Goal: Navigation & Orientation: Find specific page/section

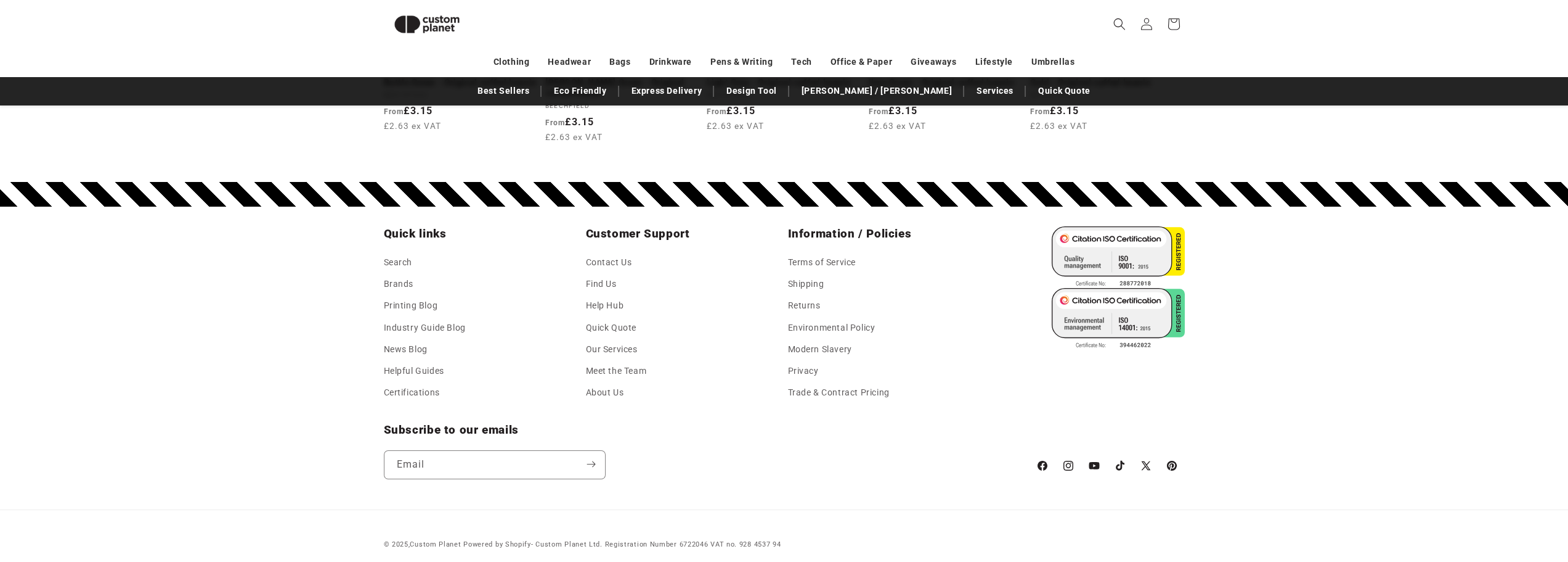
scroll to position [1390, 0]
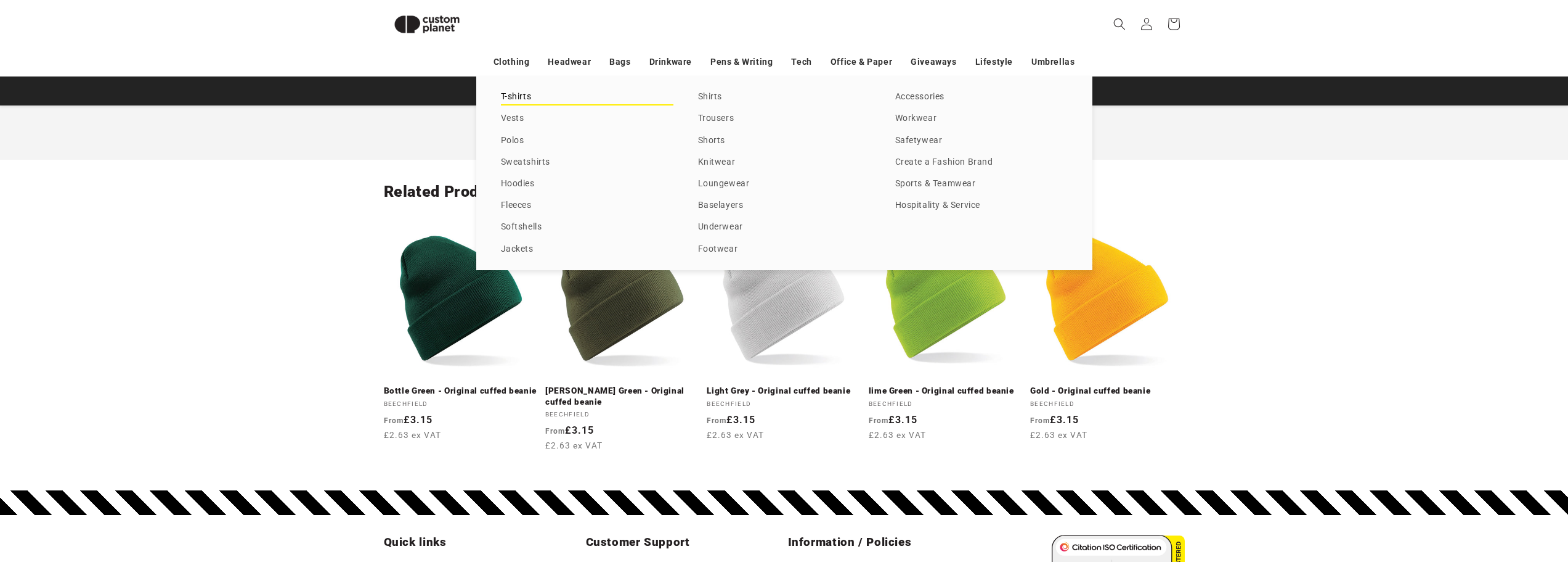
click at [519, 98] on link "T-shirts" at bounding box center [587, 97] width 173 height 17
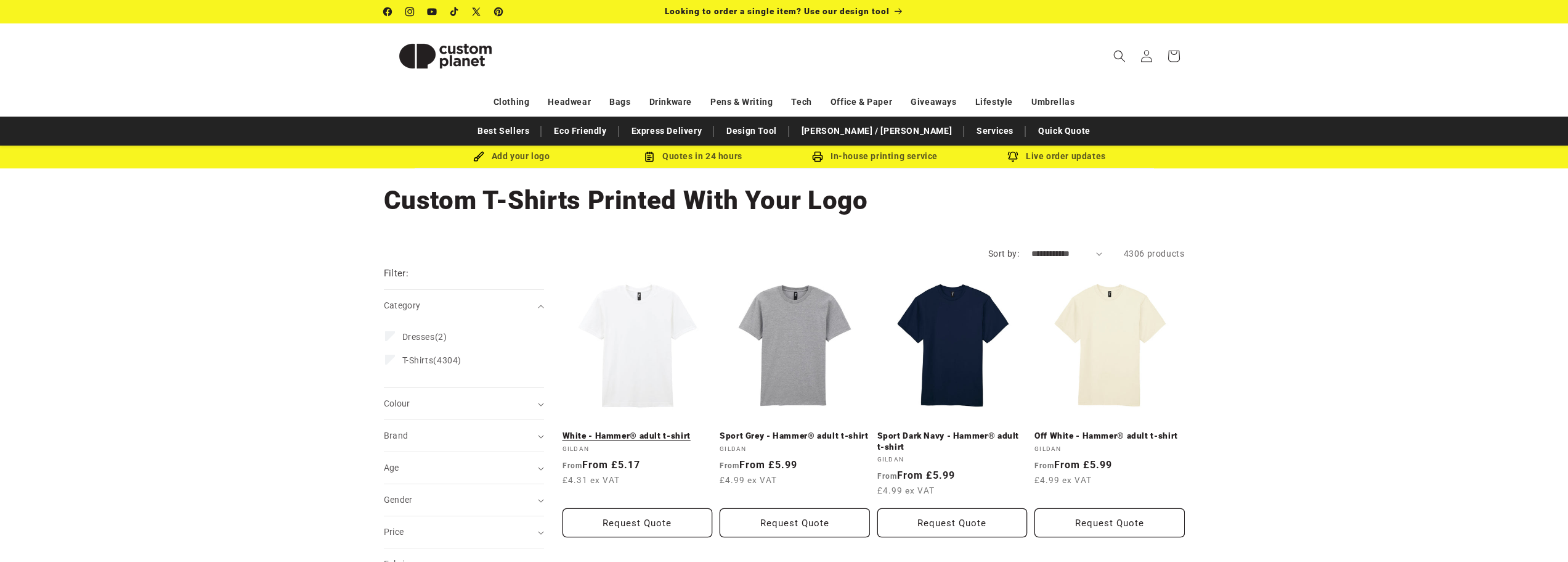
click at [629, 430] on link "White - Hammer® adult t-shirt" at bounding box center [637, 435] width 150 height 11
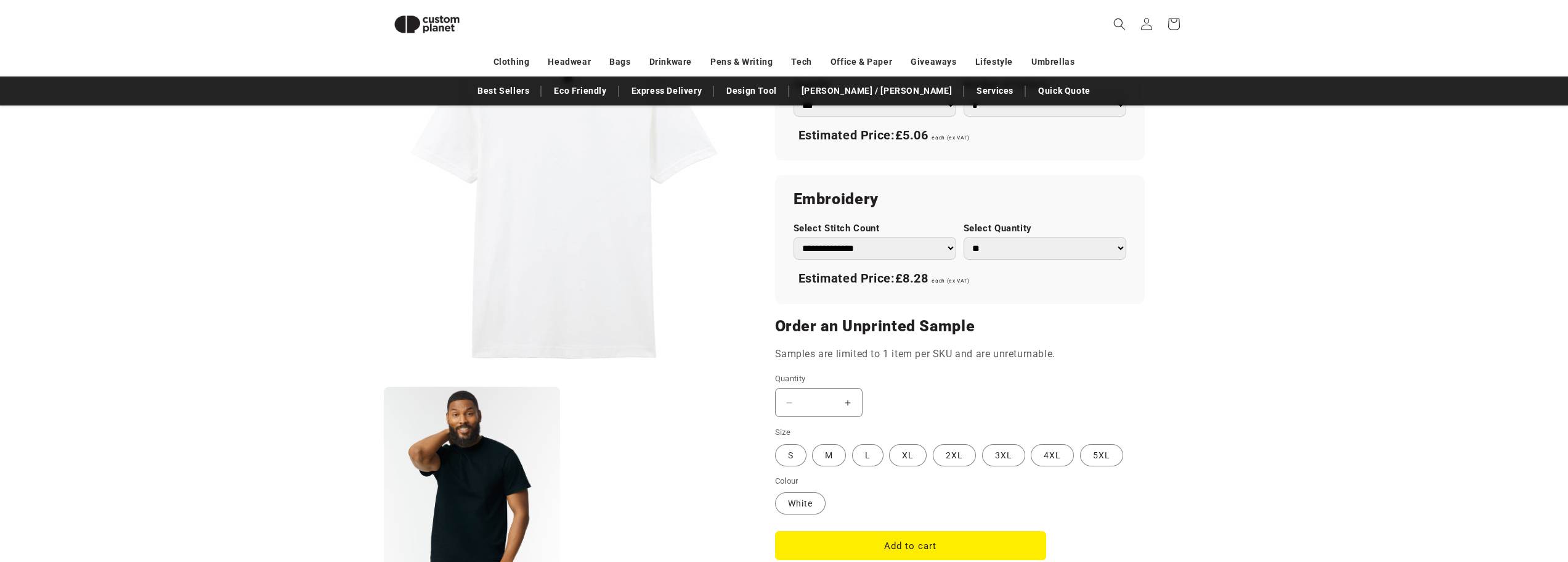
scroll to position [538, 0]
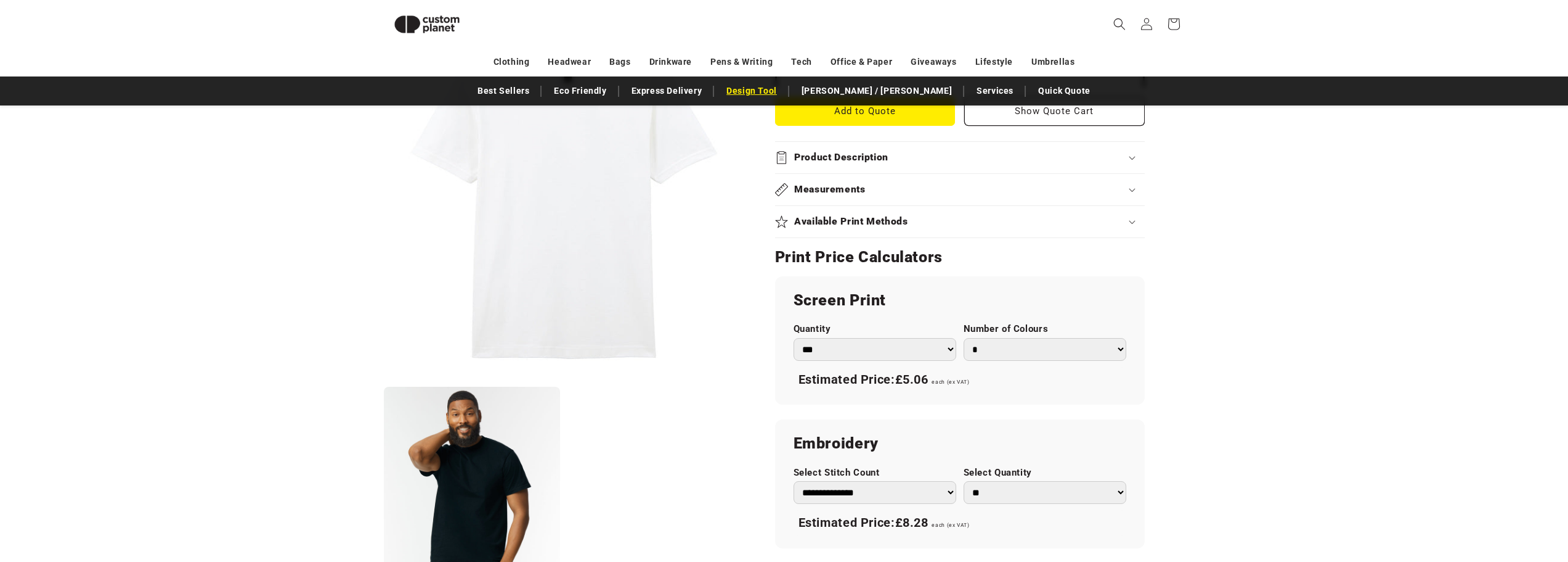
click at [783, 91] on link "Design Tool" at bounding box center [752, 91] width 63 height 22
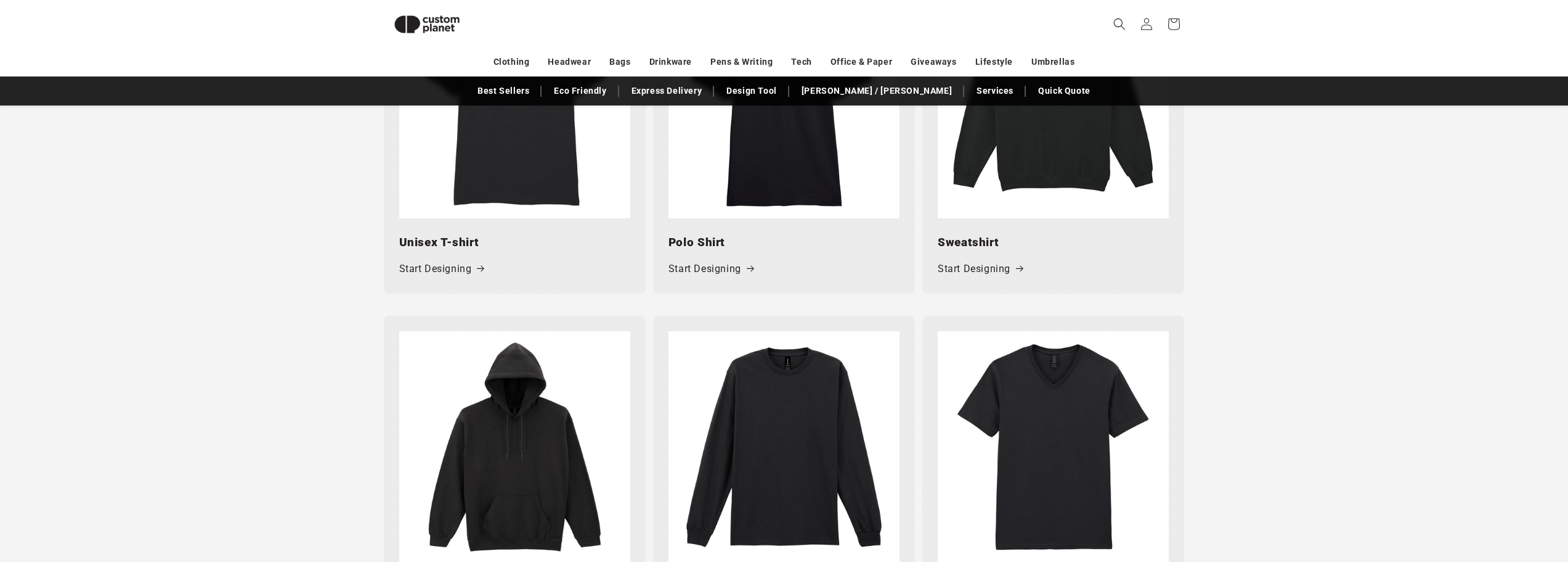
scroll to position [362, 0]
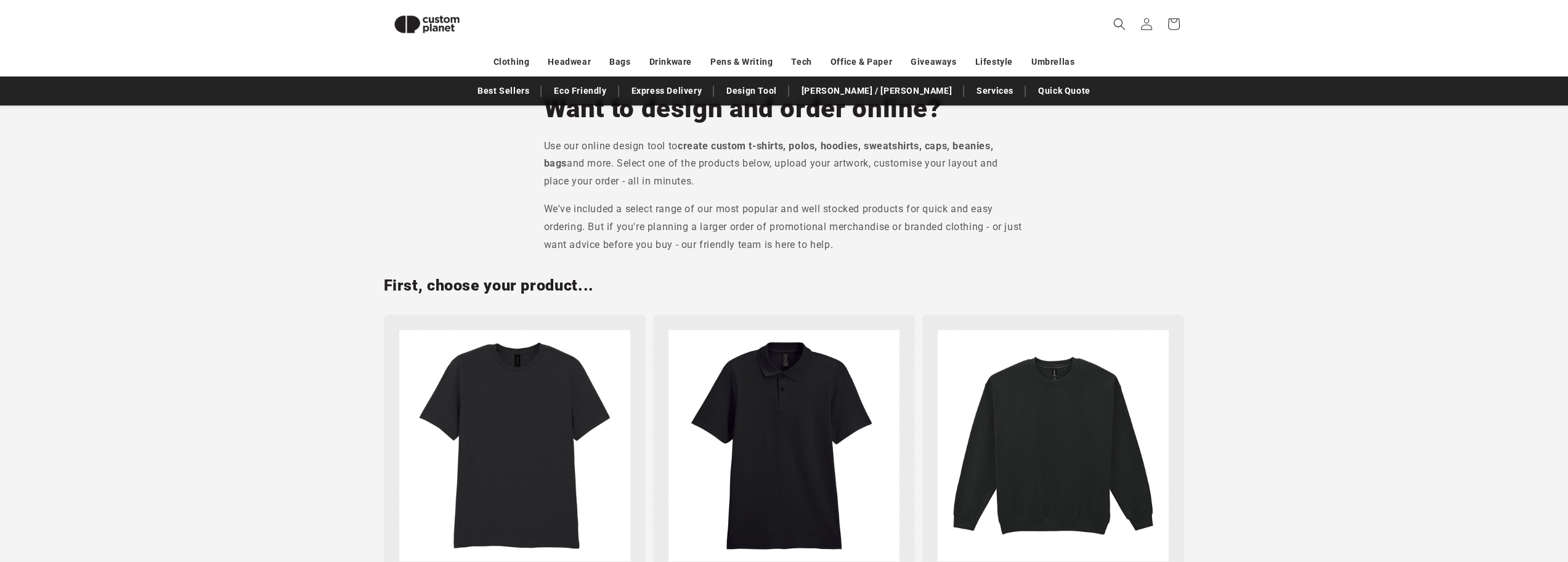
click at [576, 375] on img at bounding box center [514, 445] width 231 height 231
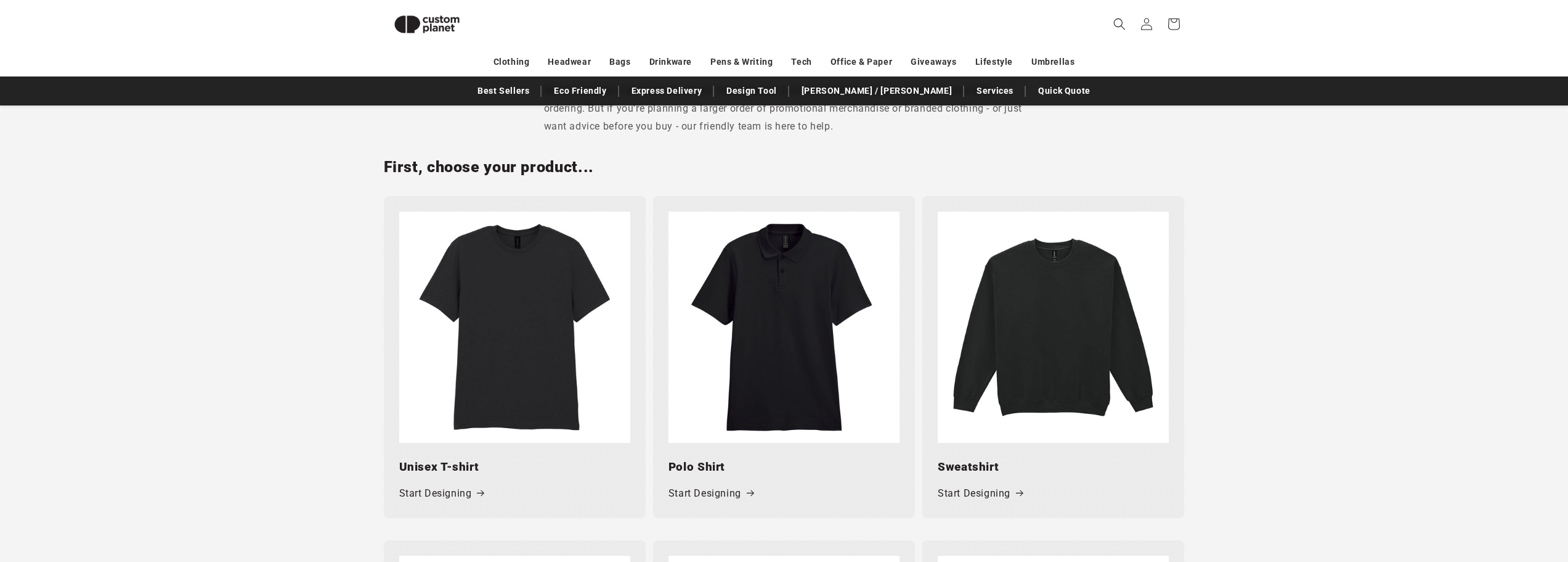
scroll to position [609, 0]
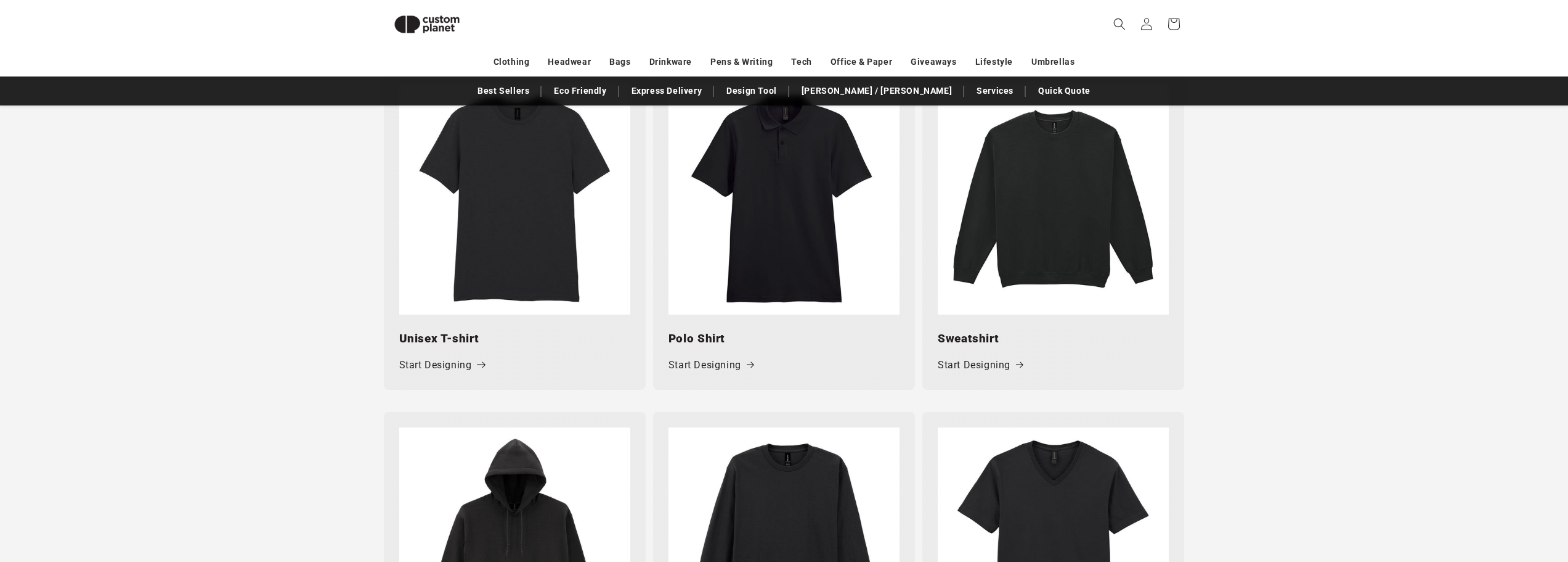
click at [453, 365] on link "Start Designing" at bounding box center [441, 365] width 85 height 18
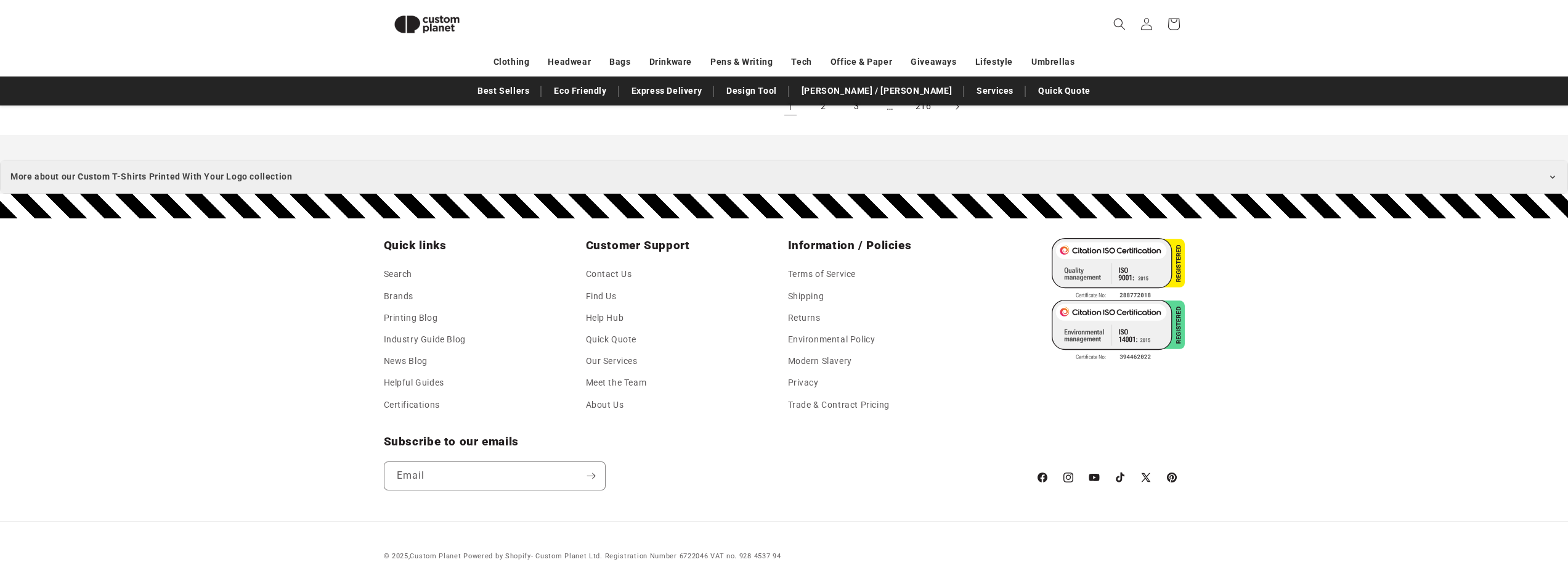
scroll to position [1620, 0]
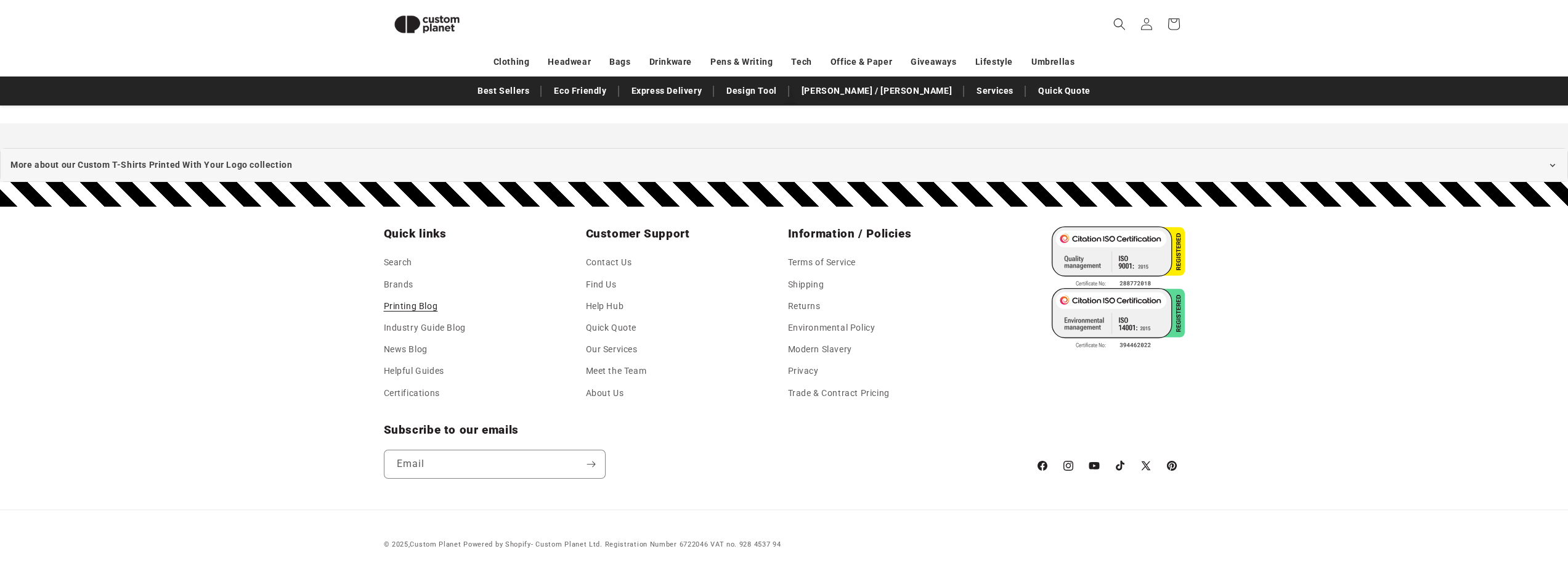
click at [413, 299] on link "Printing Blog" at bounding box center [411, 306] width 54 height 22
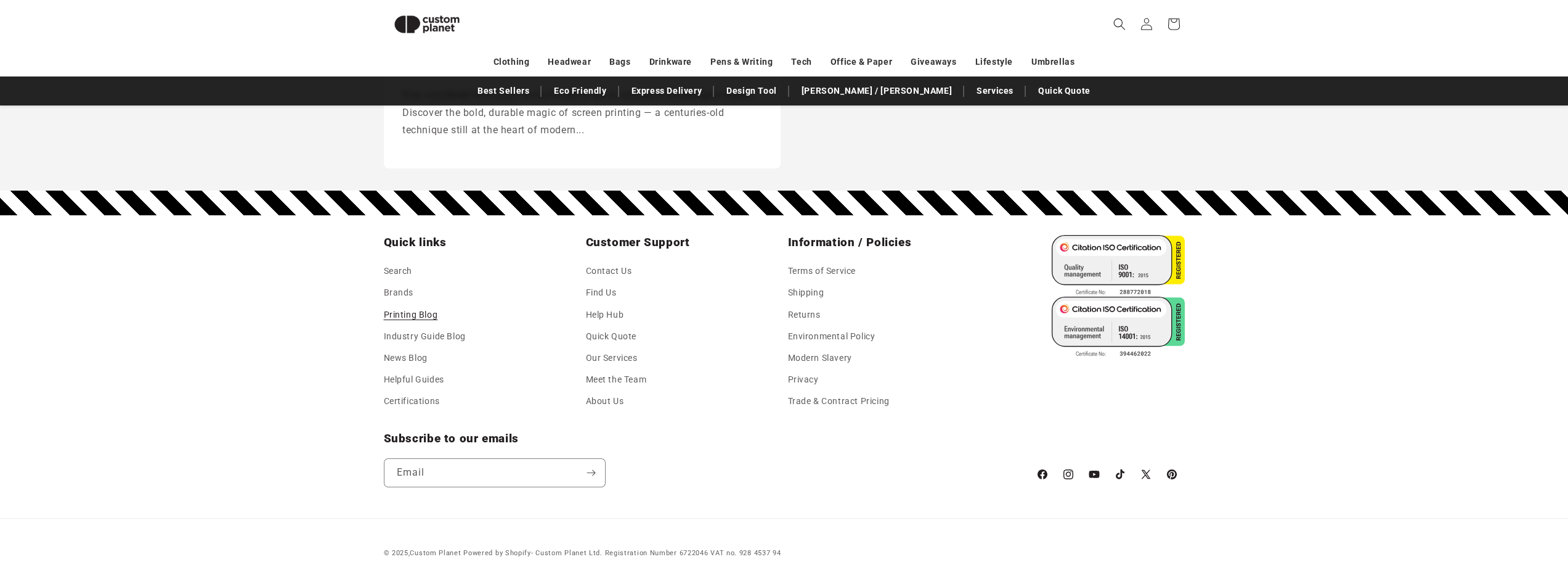
scroll to position [362, 0]
click at [411, 326] on link "Industry Guide Blog" at bounding box center [425, 337] width 82 height 22
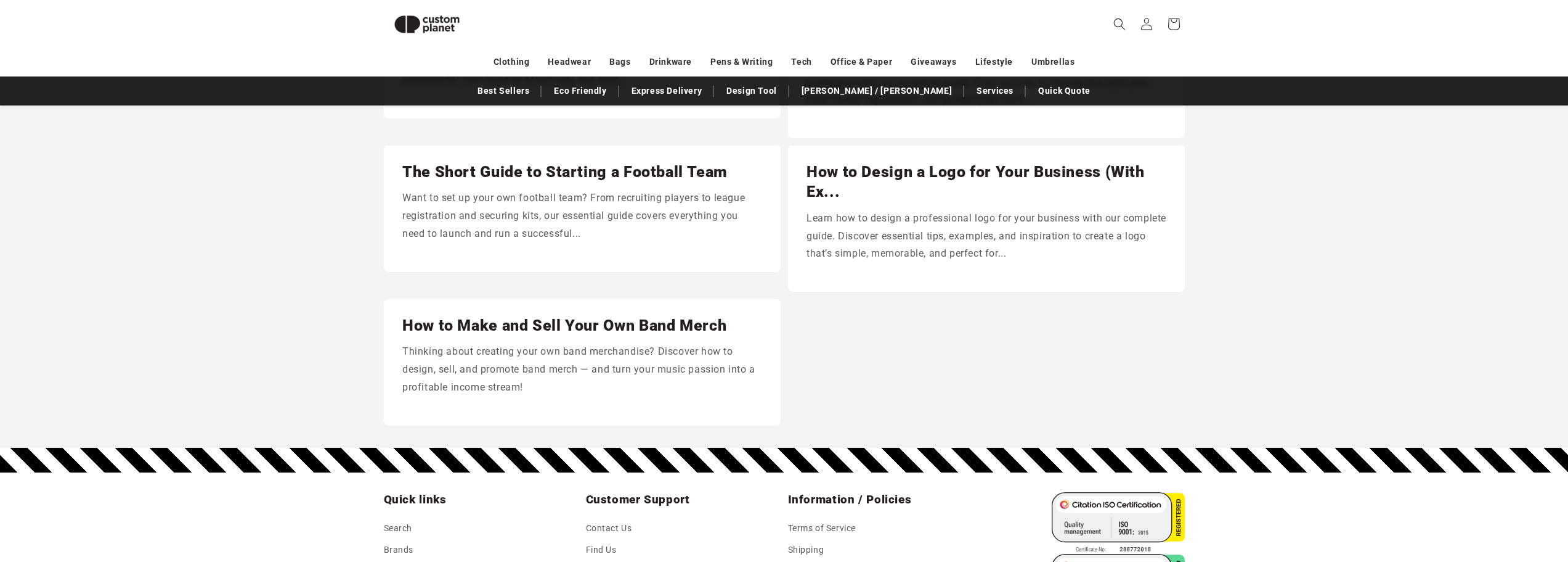
scroll to position [230, 0]
